Goal: Task Accomplishment & Management: Manage account settings

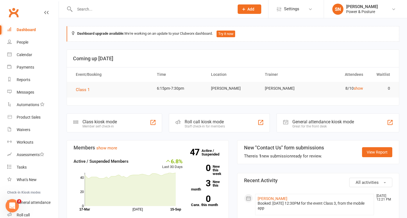
click at [105, 7] on input "text" at bounding box center [152, 9] width 158 height 8
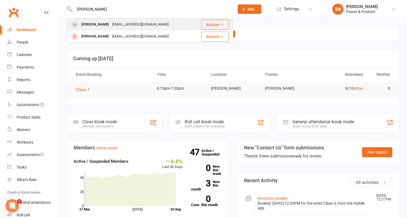
type input "[PERSON_NAME]"
click at [104, 24] on div "[PERSON_NAME]" at bounding box center [95, 25] width 31 height 8
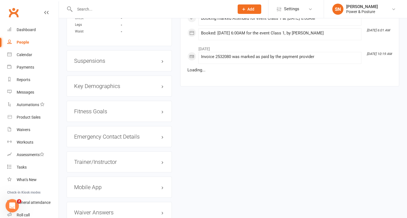
scroll to position [432, 0]
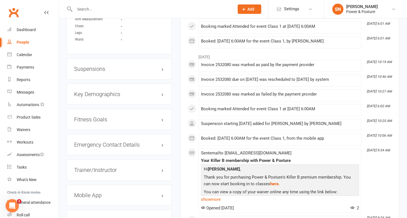
click at [141, 72] on h3 "Suspensions" at bounding box center [119, 69] width 90 height 6
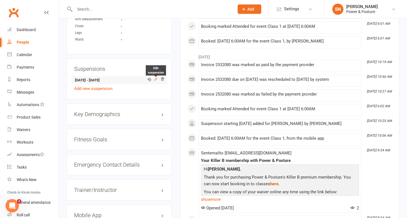
click at [155, 81] on icon at bounding box center [156, 79] width 4 height 4
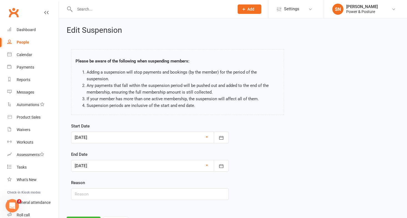
click at [87, 132] on div at bounding box center [150, 138] width 158 height 12
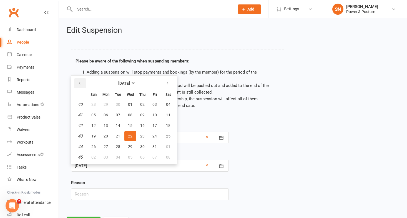
click at [77, 78] on button "button" at bounding box center [80, 83] width 12 height 10
click at [106, 134] on span "22" at bounding box center [106, 136] width 4 height 4
type input "[DATE]"
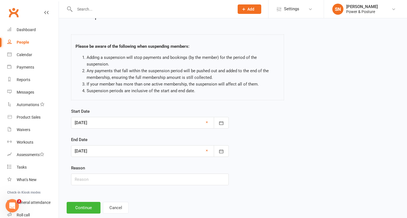
scroll to position [19, 0]
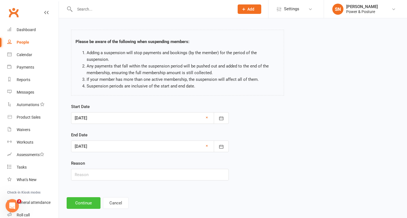
click at [84, 197] on button "Continue" at bounding box center [84, 203] width 34 height 12
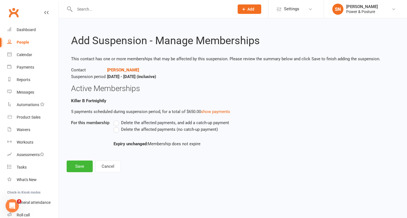
scroll to position [0, 0]
click at [118, 129] on label "Delete the affected payments (no catch-up payment)" at bounding box center [166, 129] width 105 height 7
click at [117, 126] on input "Delete the affected payments (no catch-up payment)" at bounding box center [116, 126] width 4 height 0
click at [83, 167] on button "Save" at bounding box center [80, 167] width 26 height 12
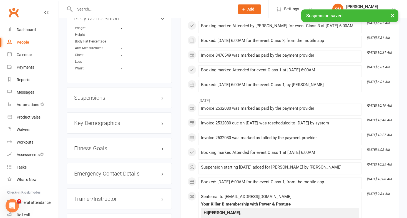
scroll to position [415, 0]
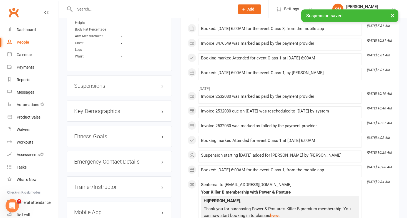
click at [88, 89] on h3 "Suspensions" at bounding box center [119, 86] width 90 height 6
